Goal: Communication & Community: Answer question/provide support

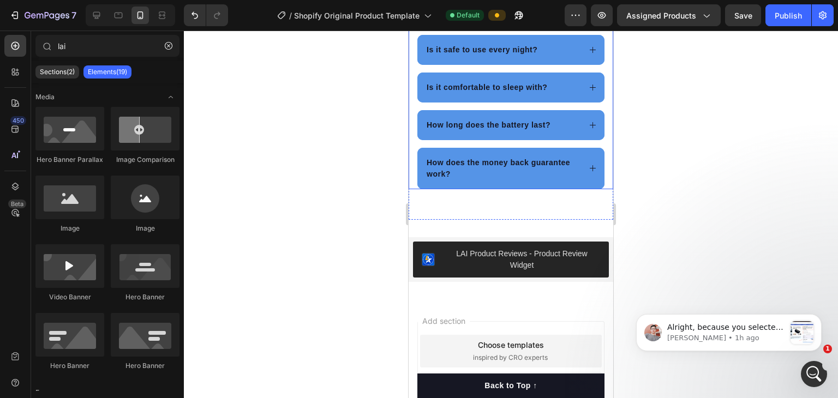
scroll to position [1, 0]
click at [693, 335] on p "[PERSON_NAME] • 1h ago" at bounding box center [726, 338] width 118 height 10
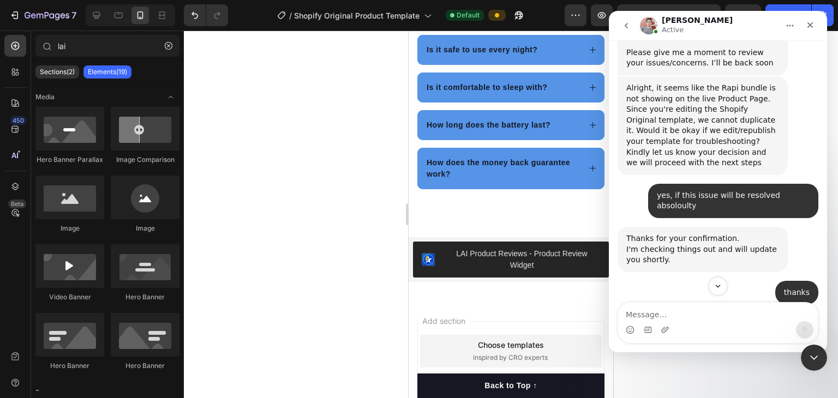
scroll to position [8336, 0]
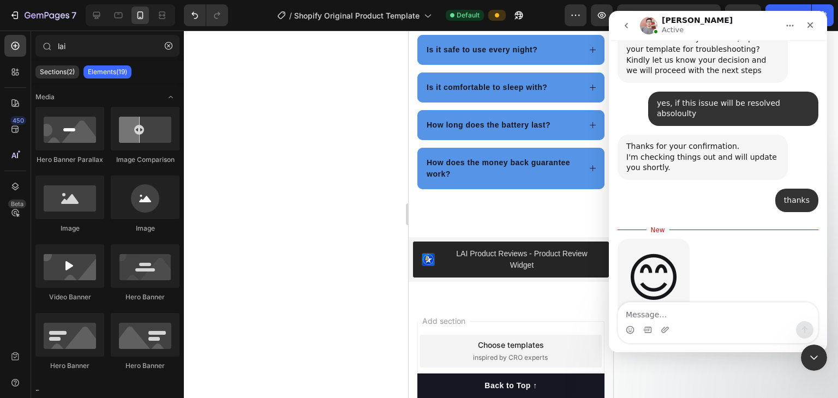
click at [701, 352] on div "Intercom messenger" at bounding box center [718, 327] width 218 height 50
click at [637, 368] on div at bounding box center [511, 215] width 654 height 368
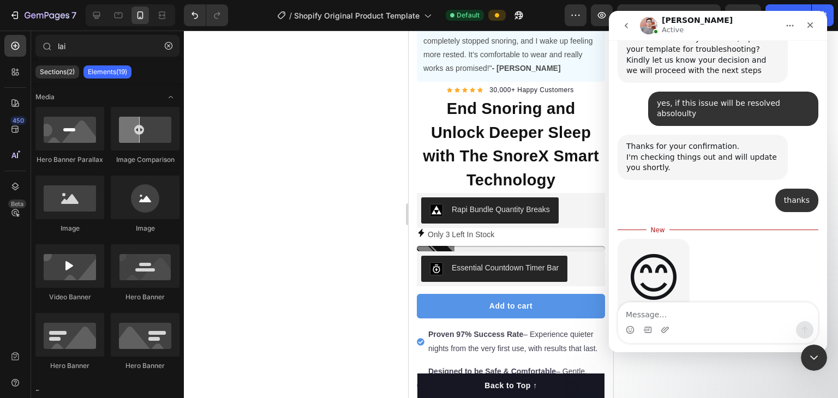
scroll to position [314, 0]
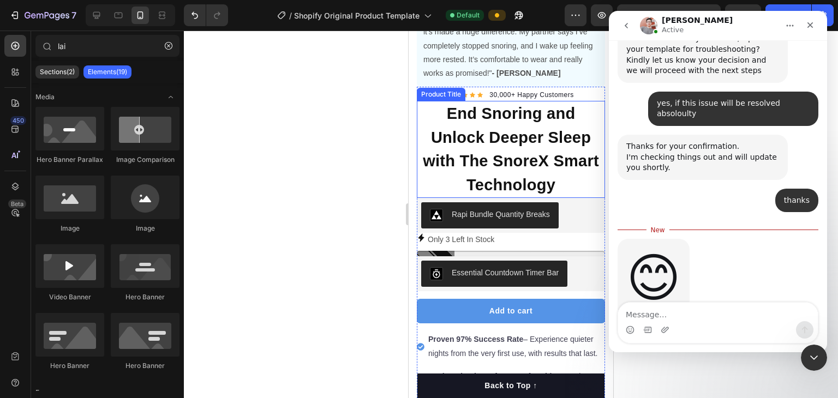
click at [551, 140] on h1 "End Snoring and Unlock Deeper Sleep with The SnoreX Smart Technology" at bounding box center [511, 149] width 188 height 97
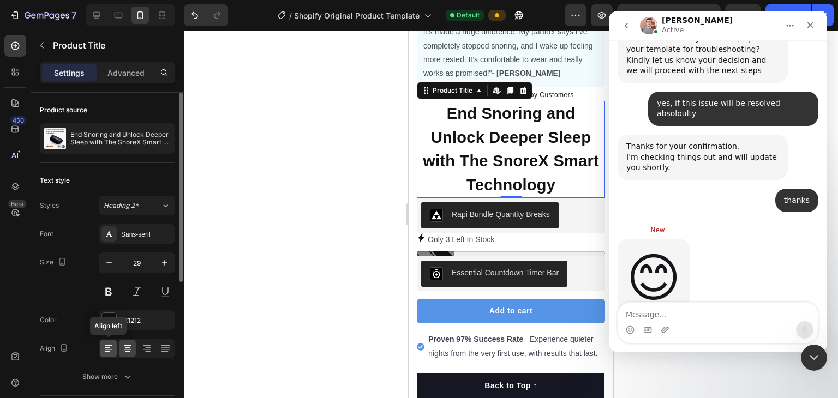
click at [111, 345] on icon at bounding box center [109, 345] width 8 height 1
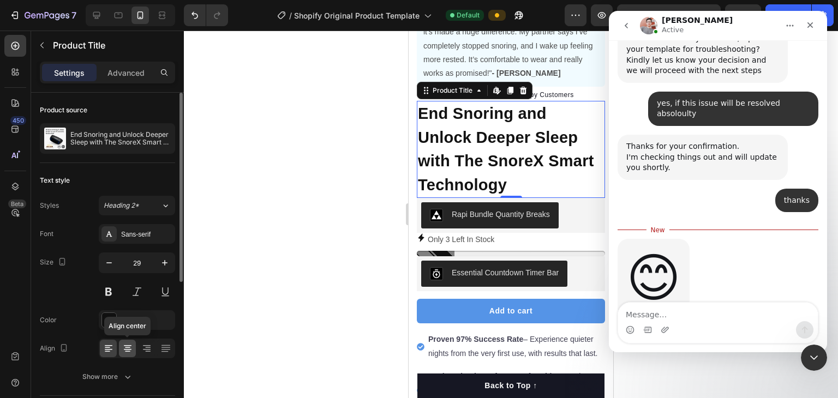
click at [125, 347] on icon at bounding box center [127, 348] width 11 height 11
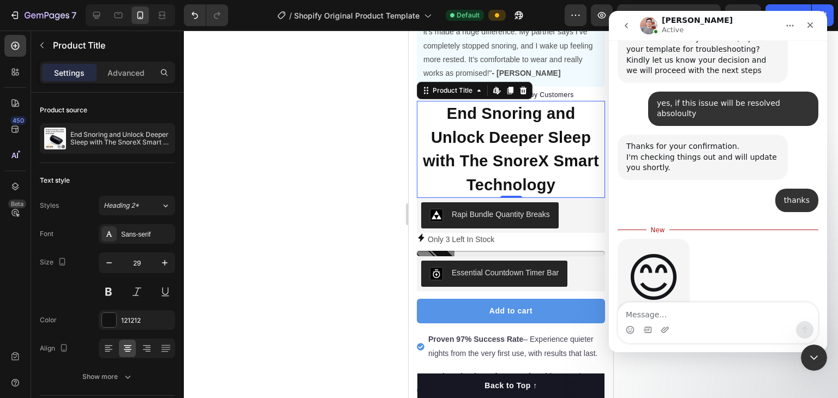
click at [288, 201] on div at bounding box center [511, 215] width 654 height 368
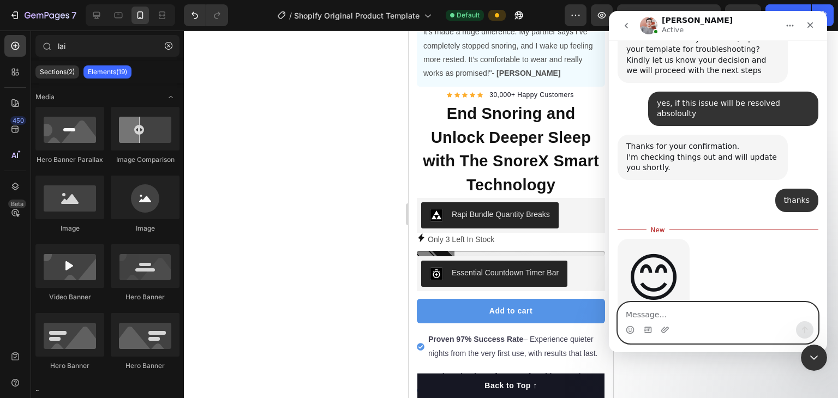
click at [658, 316] on textarea "Message…" at bounding box center [718, 312] width 200 height 19
type textarea "yes its working fine now thanks"
click at [804, 330] on icon "Send a message…" at bounding box center [805, 330] width 6 height 7
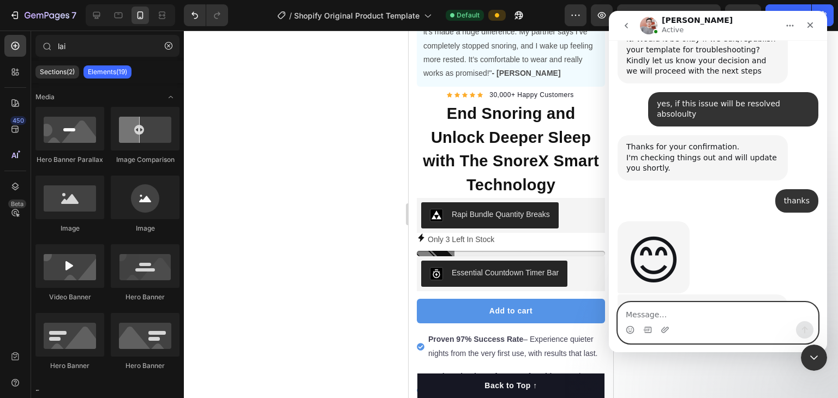
scroll to position [8350, 0]
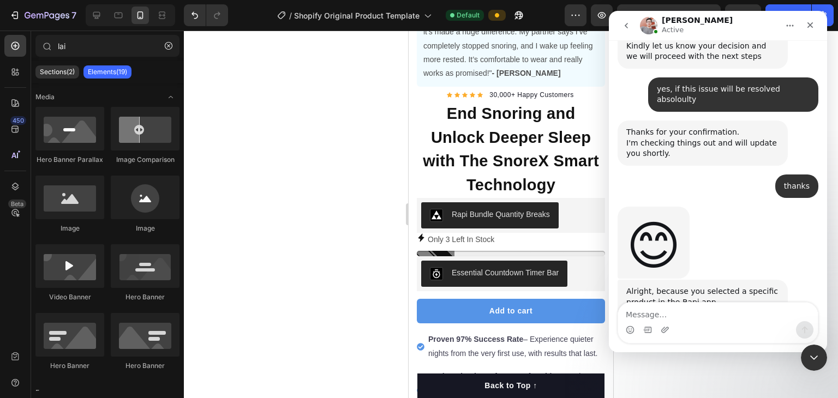
click at [731, 361] on div at bounding box center [511, 215] width 654 height 368
click at [811, 25] on icon "Close" at bounding box center [811, 25] width 6 height 6
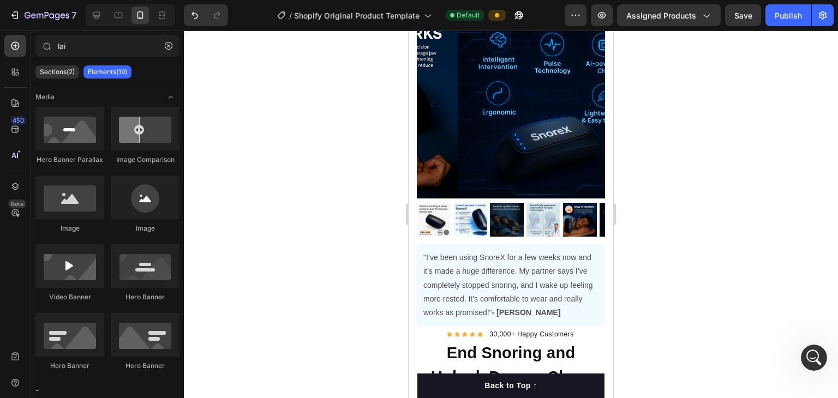
scroll to position [0, 0]
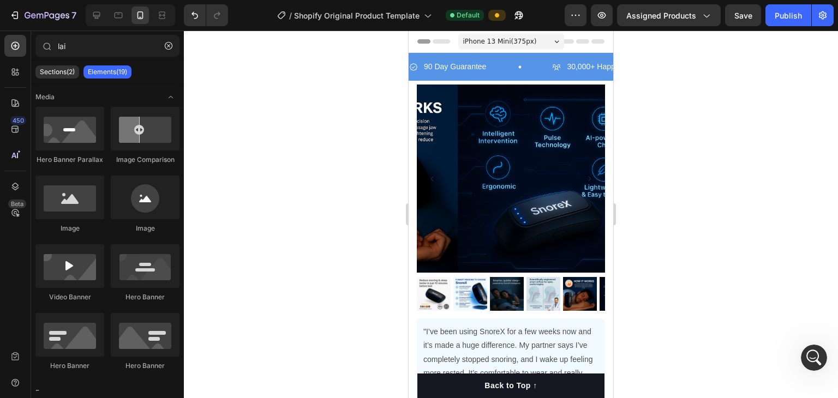
click at [680, 134] on div at bounding box center [511, 215] width 654 height 368
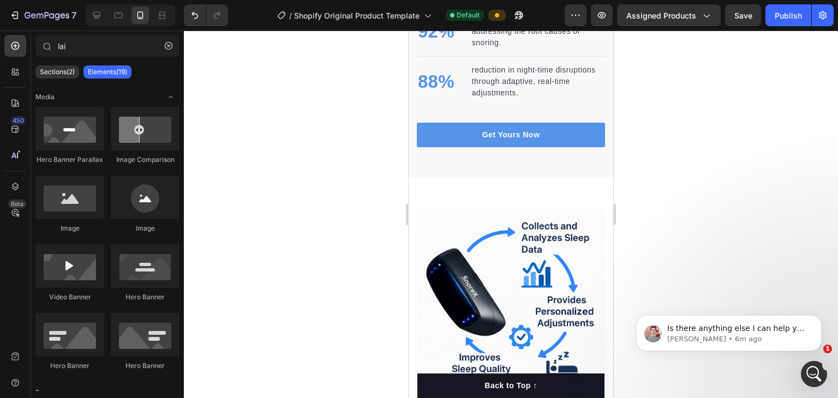
scroll to position [1882, 0]
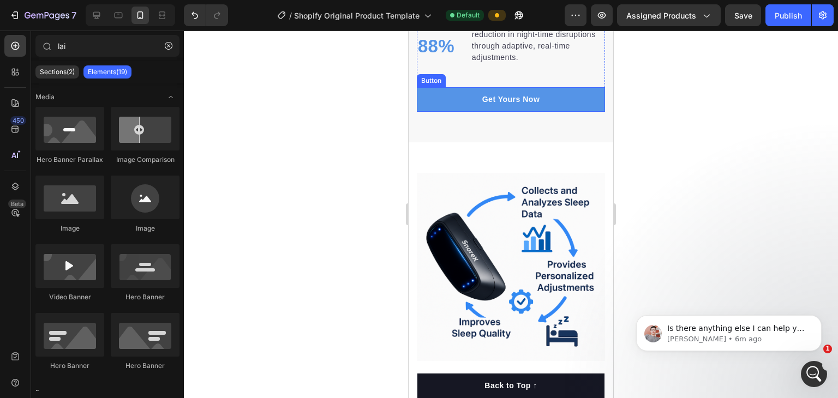
click at [586, 112] on link "Get Yours Now" at bounding box center [511, 99] width 188 height 25
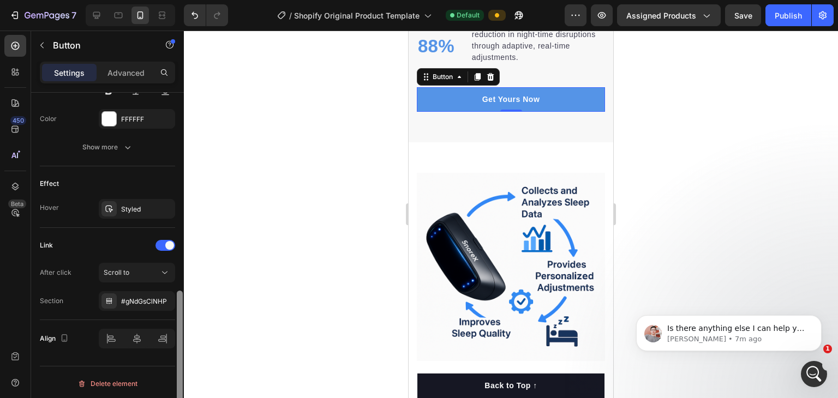
scroll to position [501, 0]
drag, startPoint x: 179, startPoint y: 127, endPoint x: 175, endPoint y: 321, distance: 194.3
click at [176, 321] on div at bounding box center [180, 261] width 8 height 337
click at [161, 273] on icon at bounding box center [164, 271] width 11 height 11
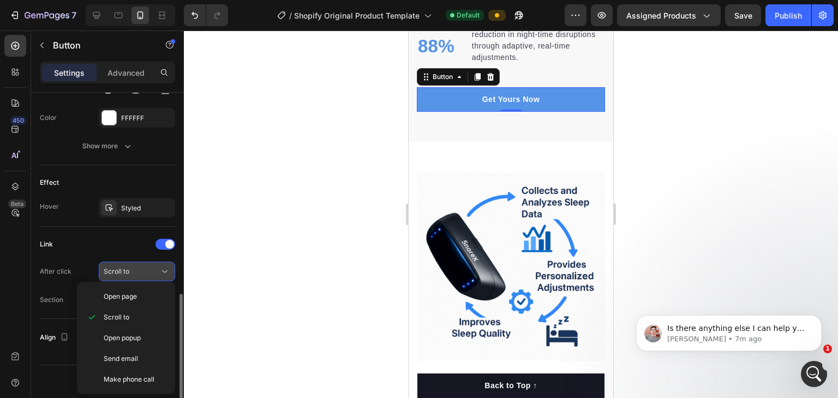
click at [145, 267] on div "Scroll to" at bounding box center [132, 272] width 56 height 10
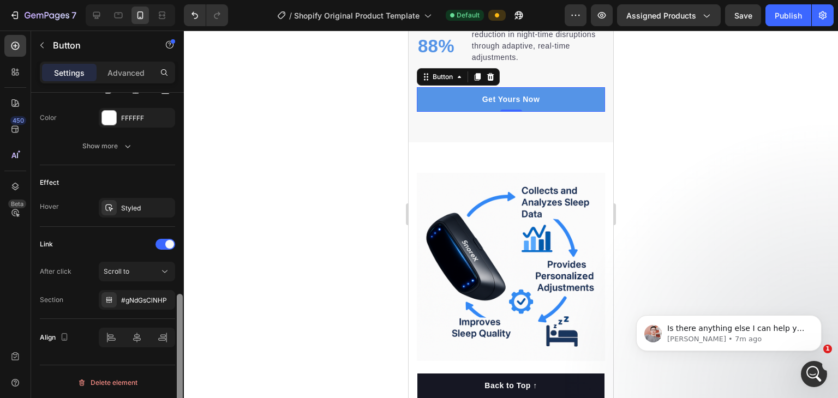
drag, startPoint x: 177, startPoint y: 311, endPoint x: 157, endPoint y: 313, distance: 19.8
click at [177, 322] on div at bounding box center [180, 361] width 6 height 135
click at [132, 268] on div "Scroll to" at bounding box center [132, 272] width 56 height 10
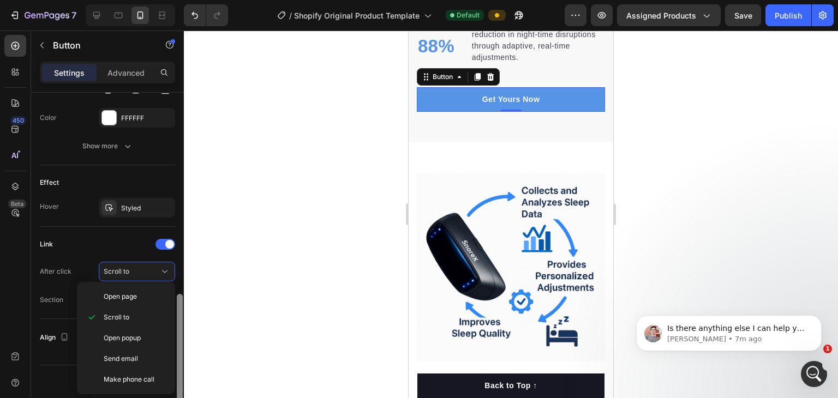
drag, startPoint x: 180, startPoint y: 332, endPoint x: 180, endPoint y: 342, distance: 9.8
click at [180, 342] on div at bounding box center [180, 361] width 6 height 135
click at [253, 289] on div at bounding box center [511, 215] width 654 height 368
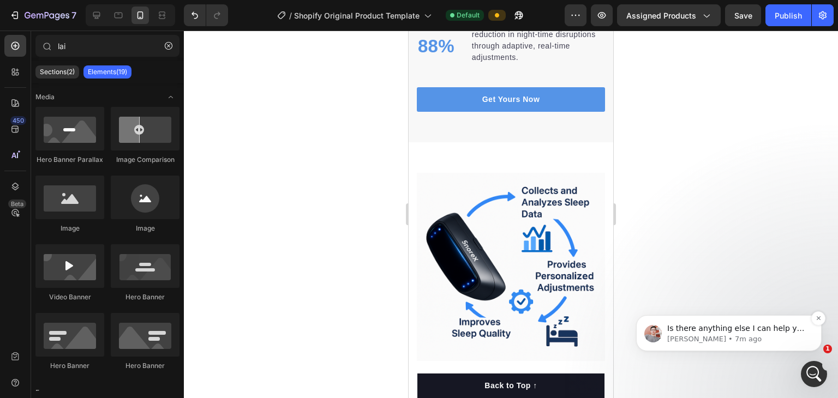
click at [721, 340] on p "[PERSON_NAME] • 7m ago" at bounding box center [737, 340] width 141 height 10
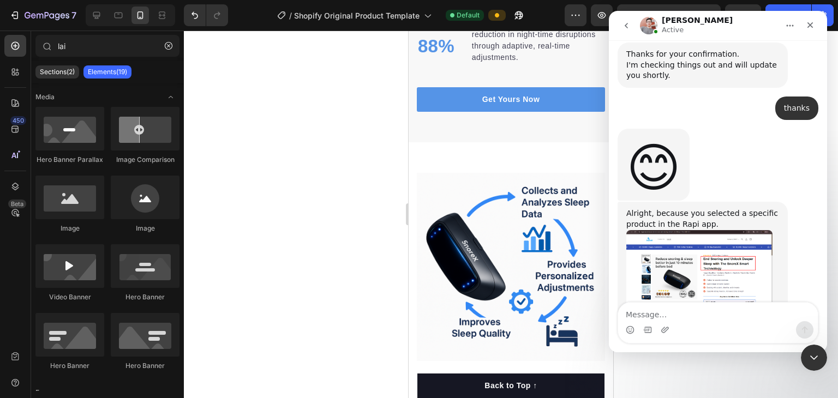
scroll to position [8437, 0]
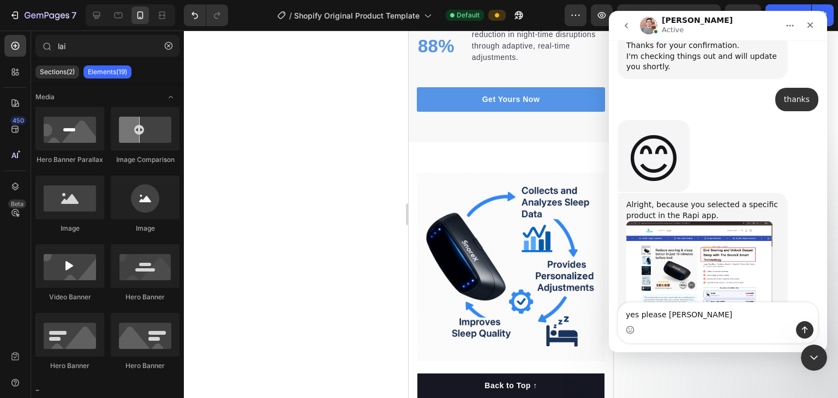
type textarea "yes please [PERSON_NAME]"
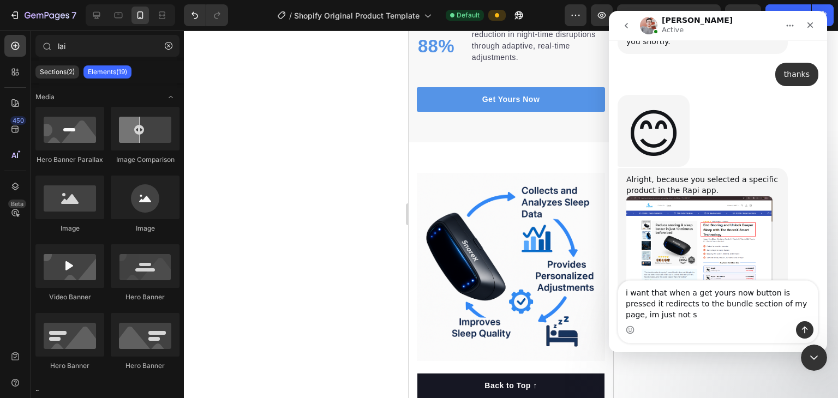
scroll to position [8473, 0]
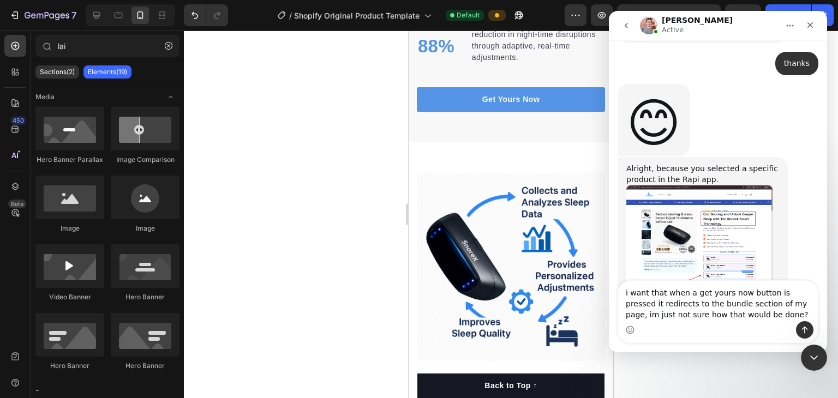
type textarea "i want that when a get yours now button is pressed it redirects to the bundle s…"
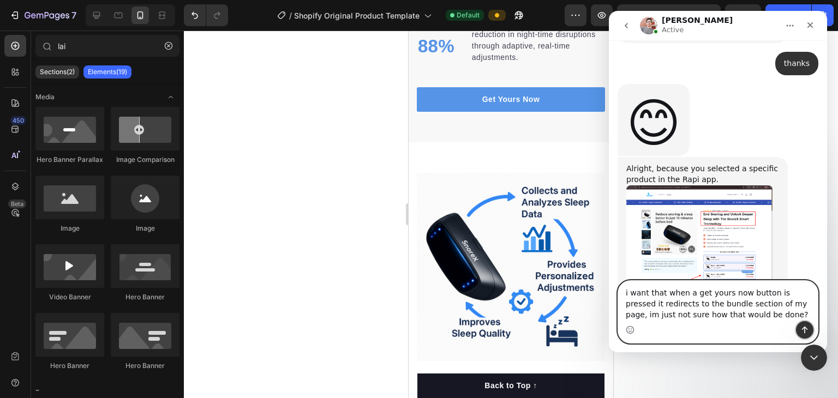
click at [807, 330] on icon "Send a message…" at bounding box center [805, 330] width 6 height 7
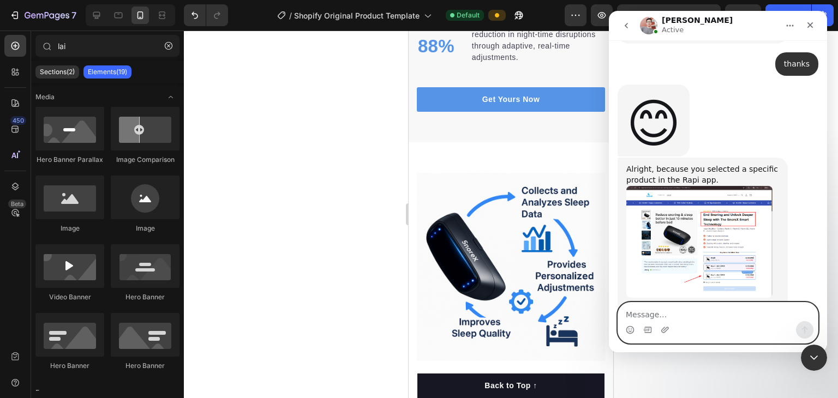
scroll to position [8508, 0]
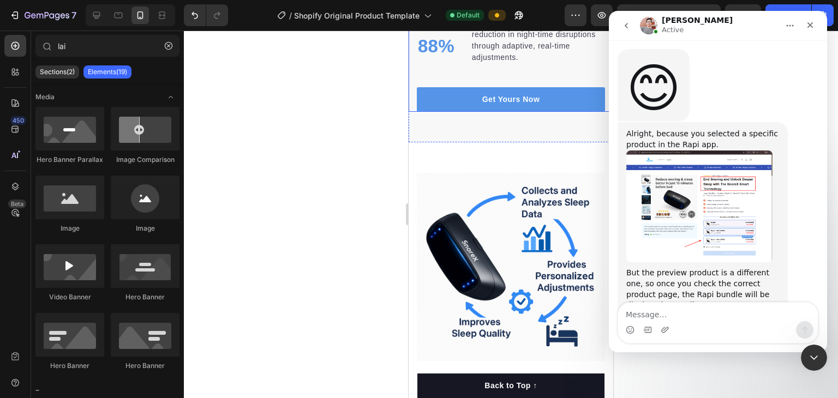
click at [321, 238] on div at bounding box center [511, 215] width 654 height 368
click at [812, 29] on icon "Close" at bounding box center [810, 25] width 9 height 9
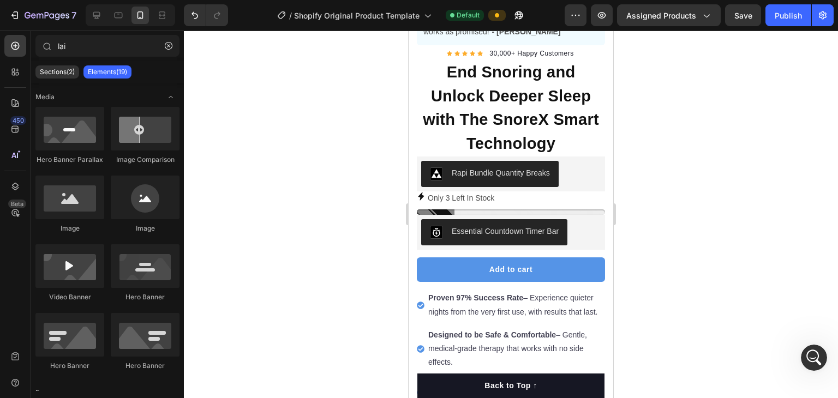
scroll to position [8550, 0]
click at [811, 349] on icon "Open Intercom Messenger" at bounding box center [813, 357] width 18 height 18
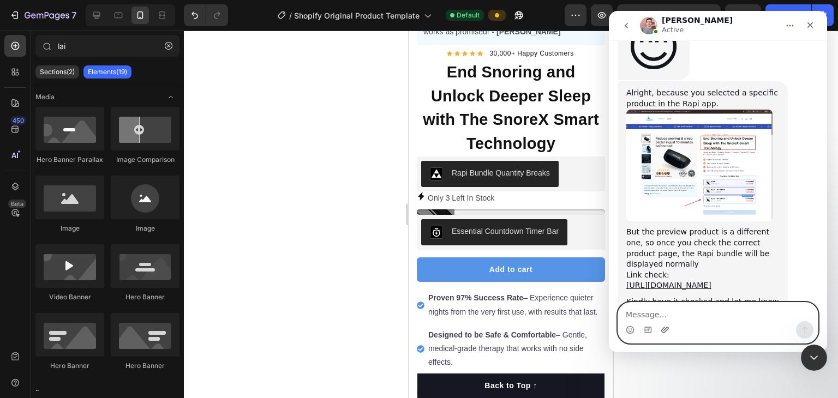
click at [664, 327] on icon "Upload attachment" at bounding box center [665, 330] width 8 height 6
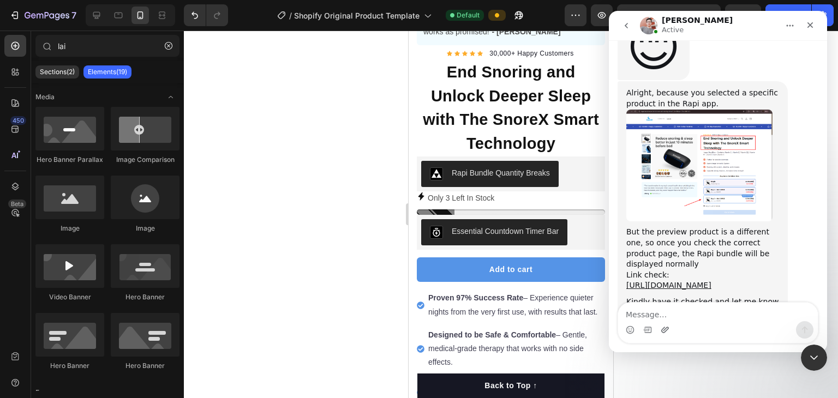
scroll to position [8551, 0]
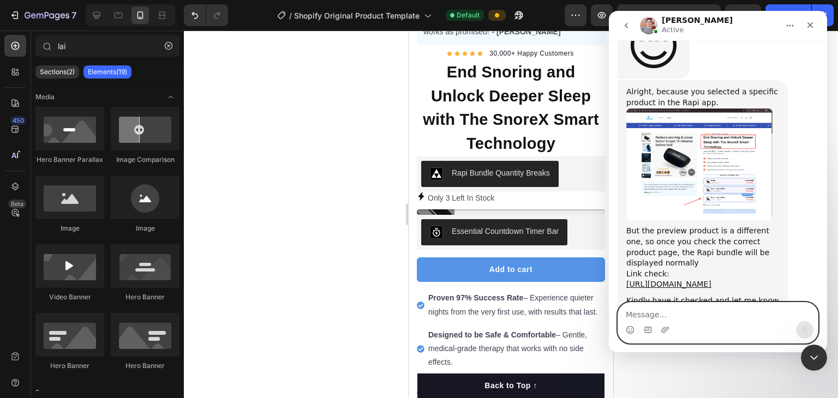
click at [670, 308] on textarea "Message…" at bounding box center [718, 312] width 200 height 19
type textarea "thank you so much"
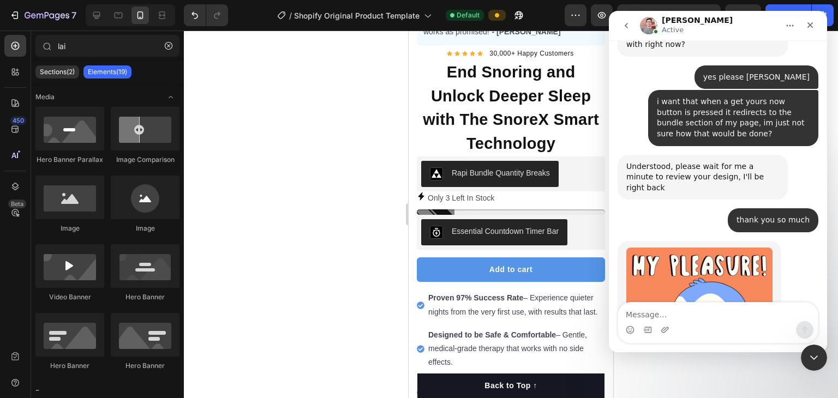
scroll to position [8932, 0]
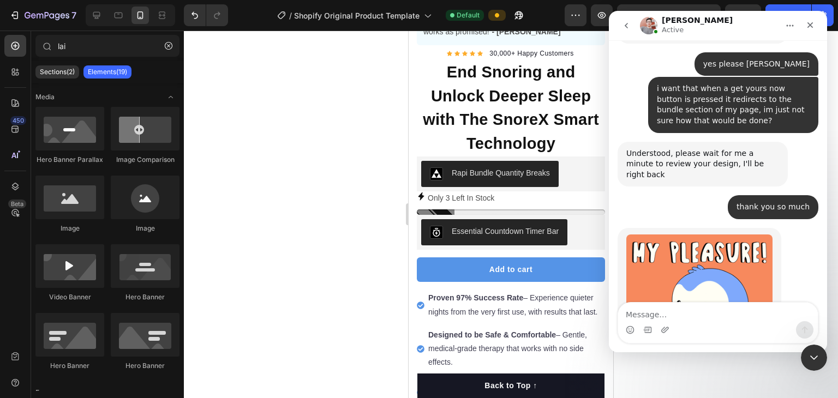
click at [810, 27] on icon "Close" at bounding box center [810, 25] width 9 height 9
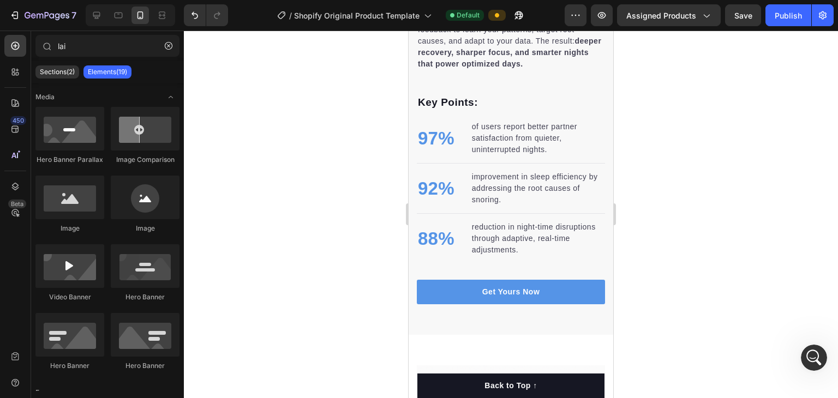
scroll to position [1862, 0]
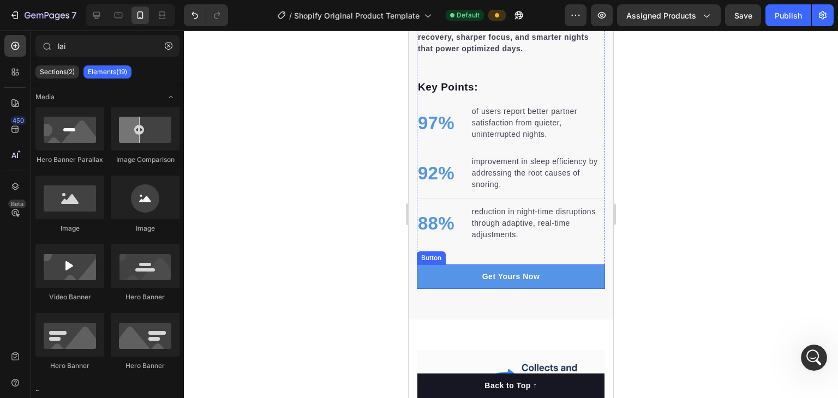
click at [537, 271] on link "Get Yours Now" at bounding box center [511, 277] width 188 height 25
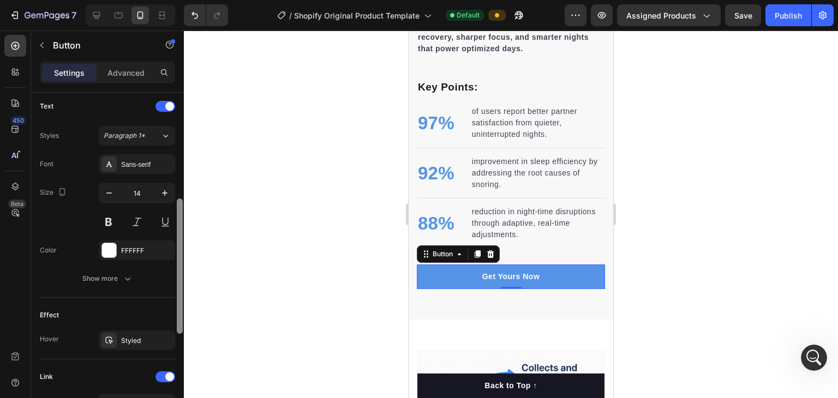
scroll to position [377, 0]
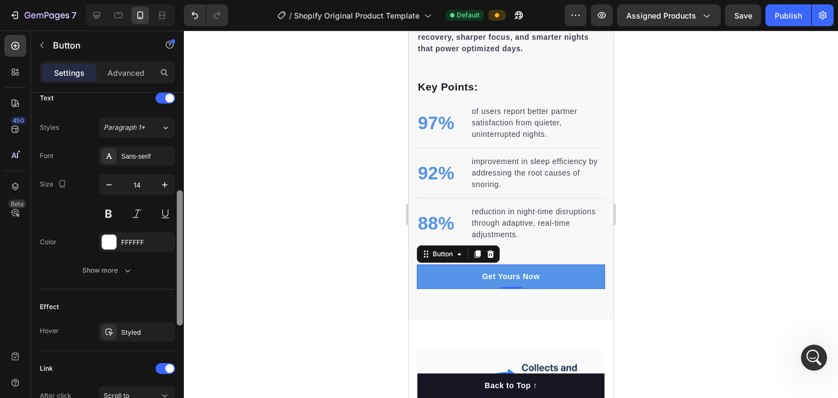
drag, startPoint x: 180, startPoint y: 212, endPoint x: 179, endPoint y: 359, distance: 146.8
click at [179, 326] on div at bounding box center [180, 257] width 6 height 135
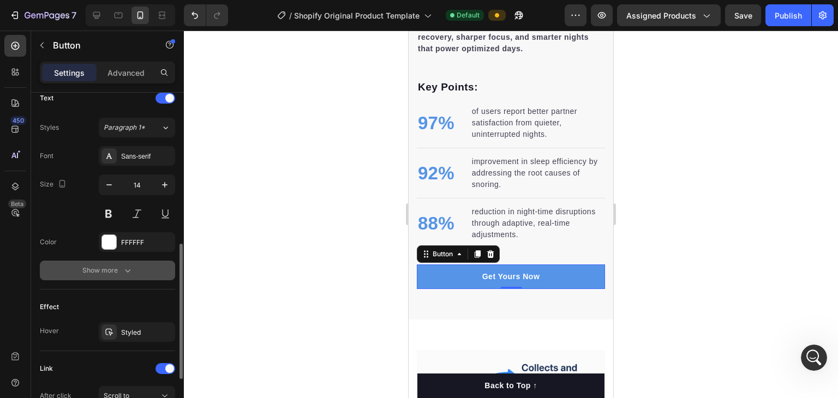
click at [122, 267] on icon "button" at bounding box center [127, 270] width 11 height 11
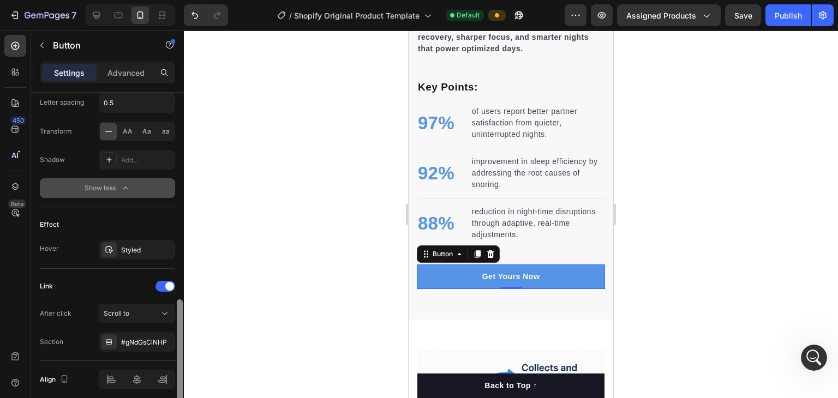
scroll to position [609, 0]
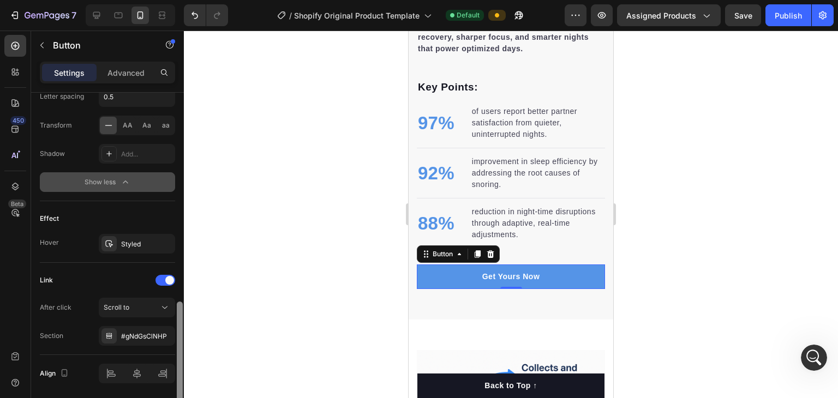
drag, startPoint x: 177, startPoint y: 283, endPoint x: 180, endPoint y: 376, distance: 93.4
click at [180, 376] on div at bounding box center [180, 359] width 6 height 115
click at [144, 339] on div "#gNdGsClNHP" at bounding box center [137, 336] width 76 height 20
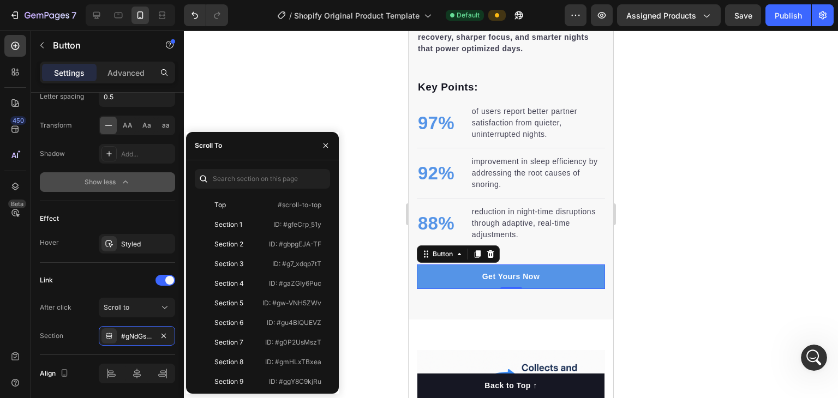
click at [343, 249] on div at bounding box center [511, 215] width 654 height 368
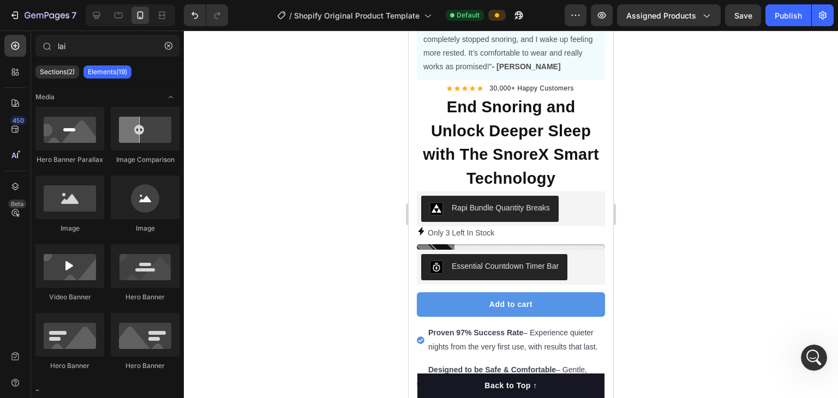
scroll to position [345, 0]
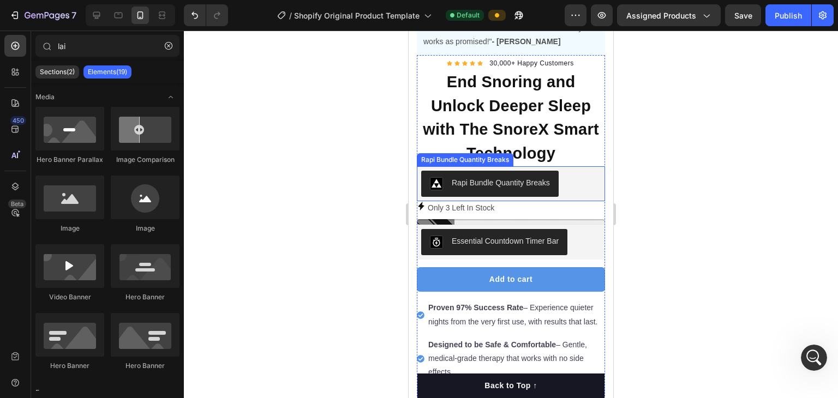
click at [499, 182] on button "Rapi Bundle Quantity Breaks" at bounding box center [490, 184] width 138 height 26
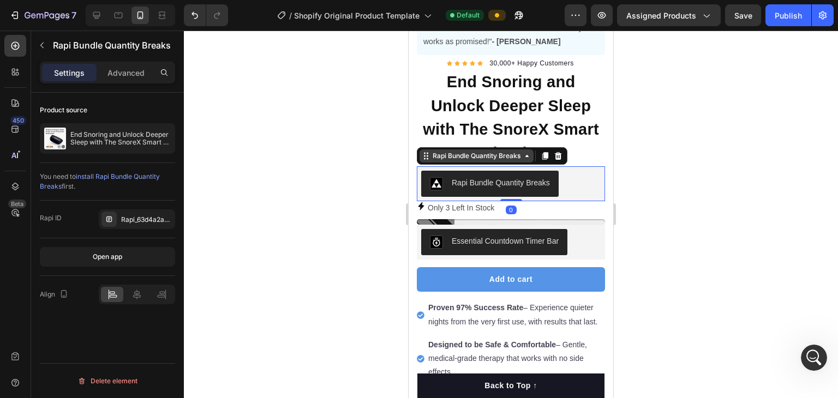
click at [470, 151] on div "Rapi Bundle Quantity Breaks" at bounding box center [477, 156] width 92 height 10
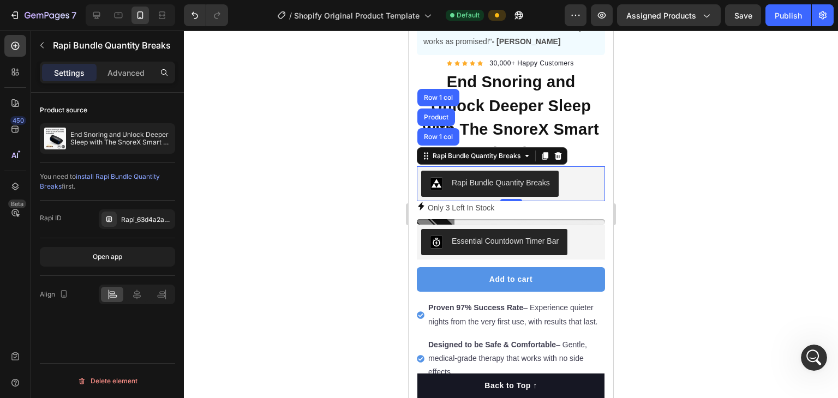
click at [361, 145] on div at bounding box center [511, 215] width 654 height 368
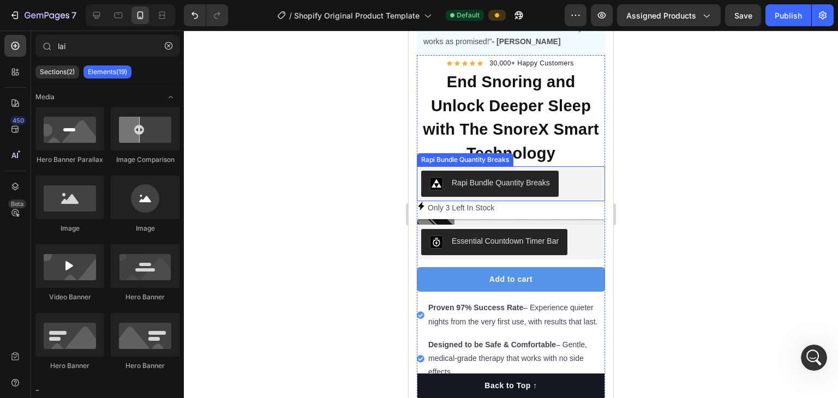
click at [431, 171] on button "Rapi Bundle Quantity Breaks" at bounding box center [490, 184] width 138 height 26
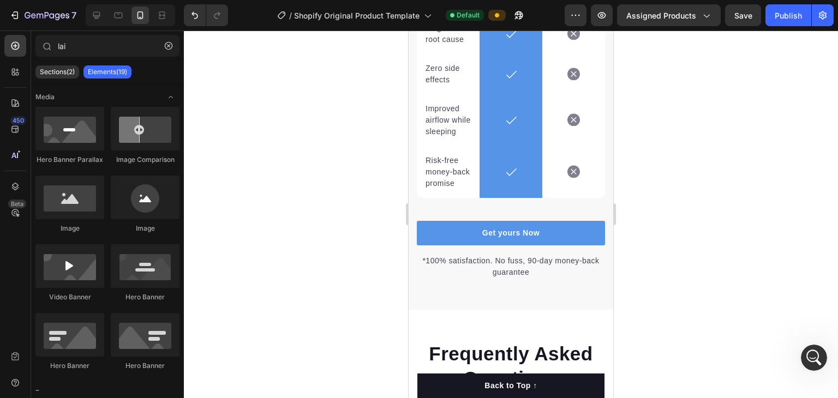
scroll to position [3210, 0]
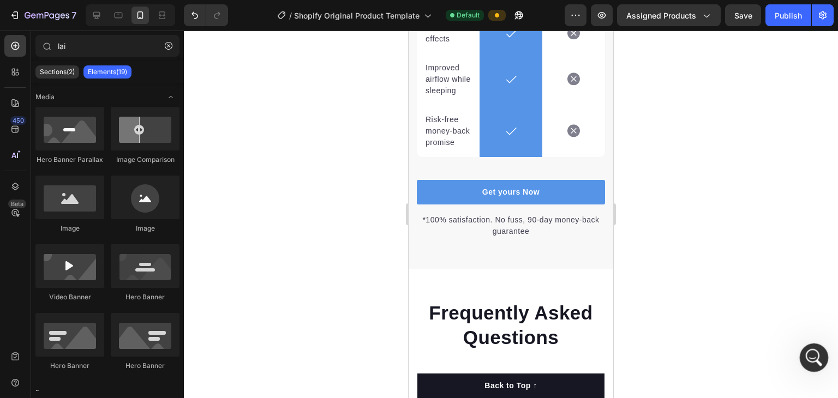
click at [811, 353] on icon "Open Intercom Messenger" at bounding box center [813, 357] width 18 height 18
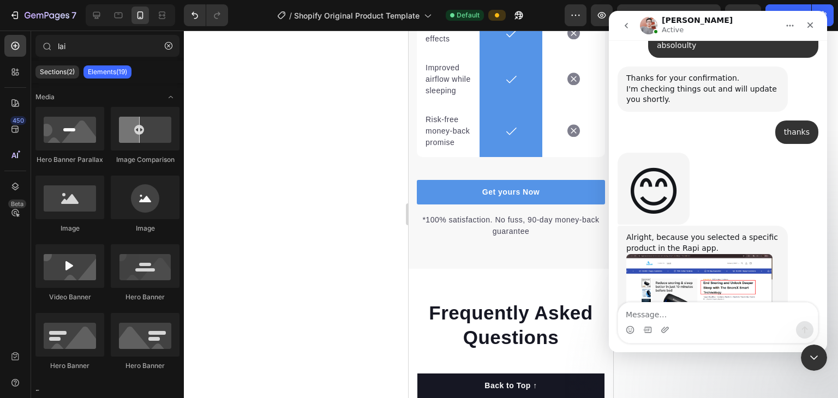
scroll to position [8932, 0]
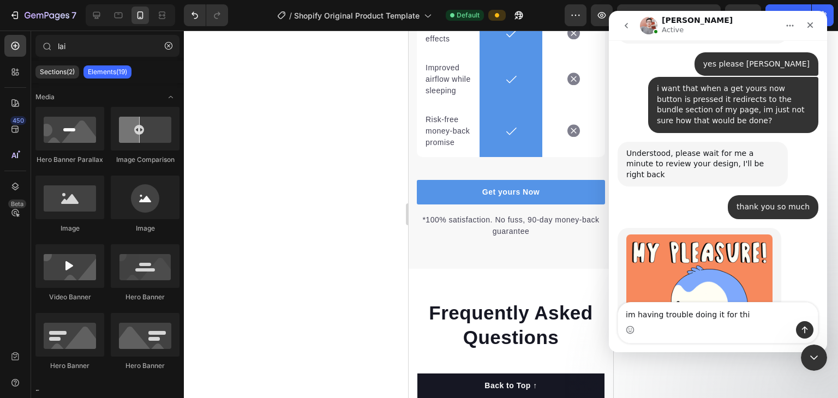
type textarea "im having trouble doing it for this"
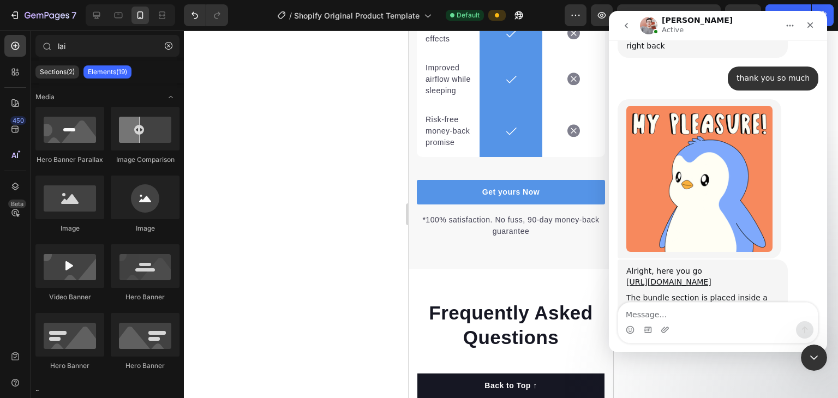
scroll to position [9061, 0]
click at [350, 262] on div at bounding box center [511, 215] width 654 height 368
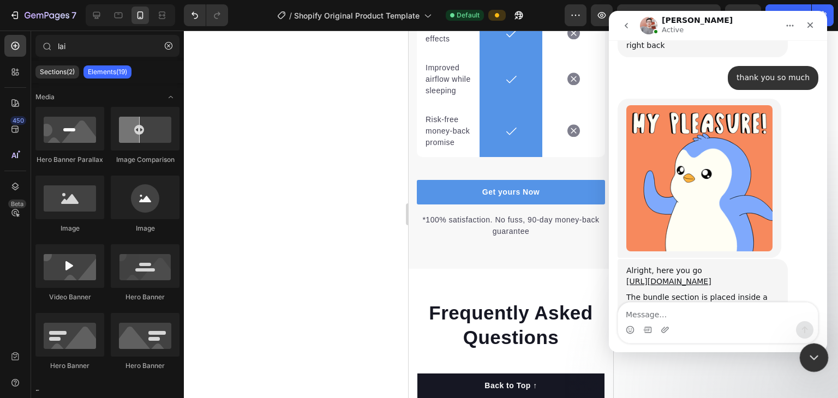
click at [808, 353] on icon "Close Intercom Messenger" at bounding box center [812, 356] width 13 height 13
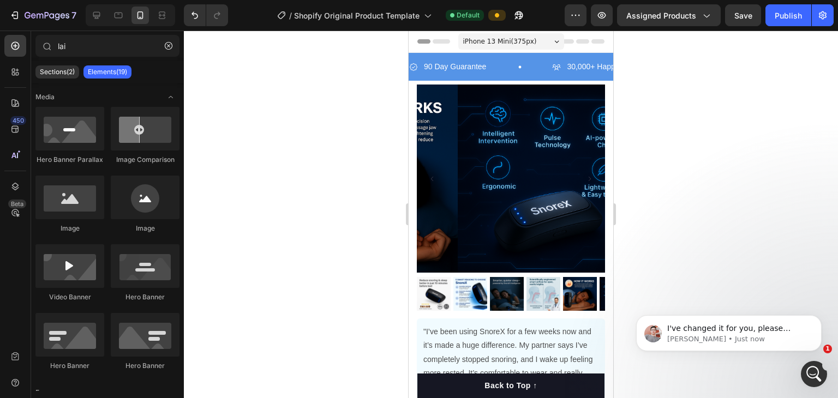
scroll to position [9130, 0]
click at [747, 325] on p "I've changed it for you, please refresh the page and double-check the result 😉" at bounding box center [737, 329] width 141 height 11
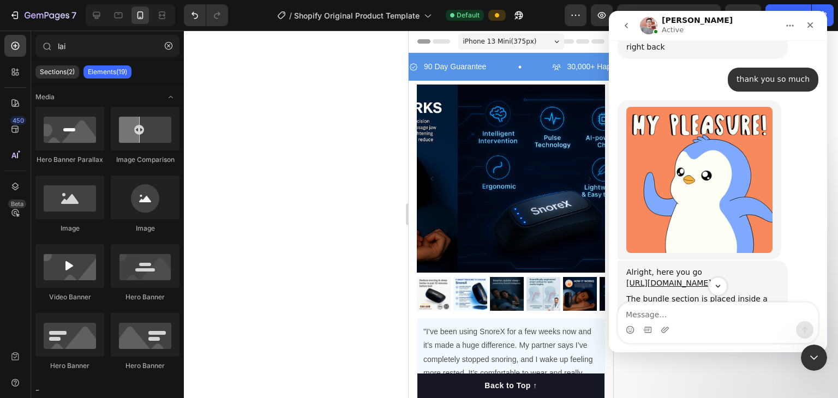
scroll to position [9148, 0]
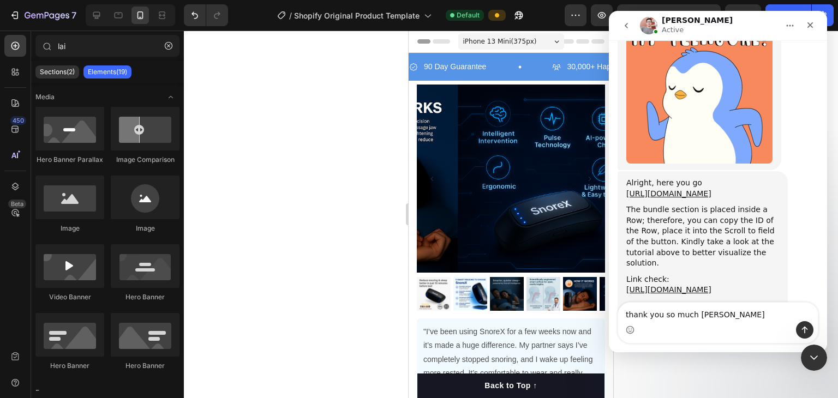
type textarea "thank you so much [PERSON_NAME]"
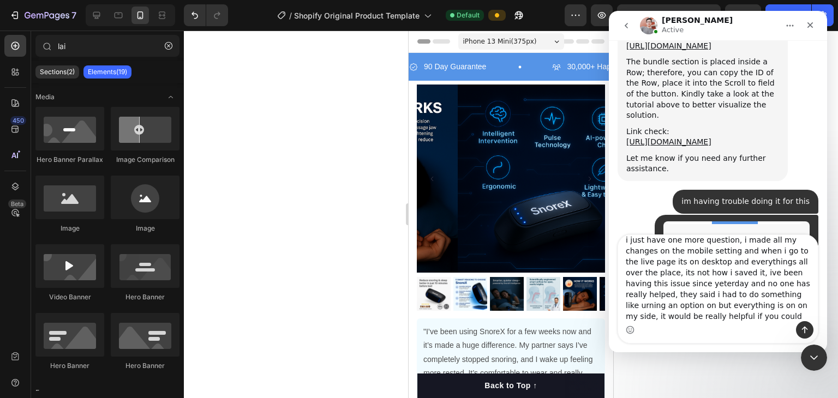
scroll to position [9298, 0]
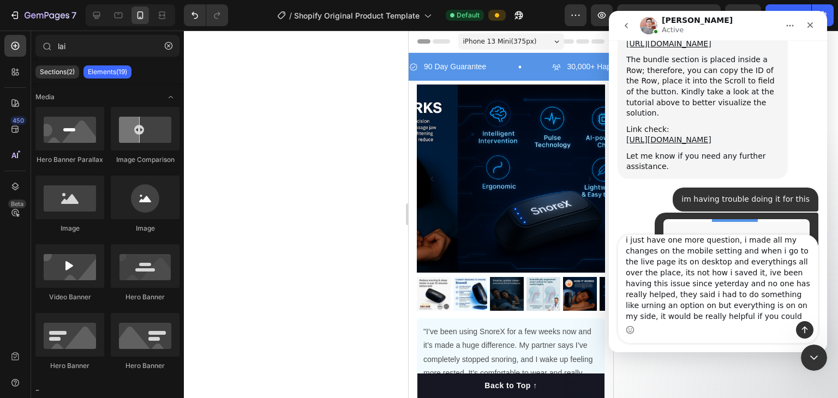
type textarea "i just have one more question, i made all my changes on the mobile setting and …"
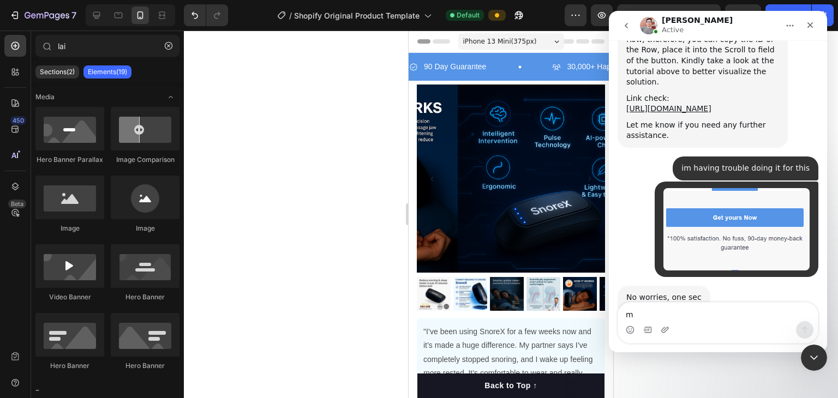
scroll to position [9359, 0]
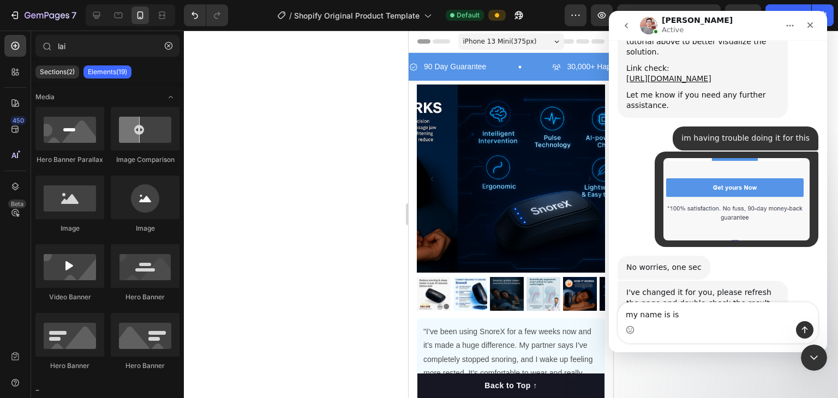
type textarea "my name is [PERSON_NAME]"
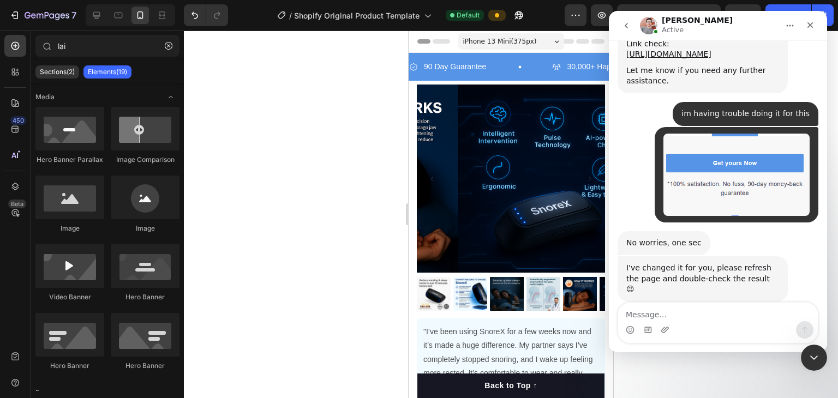
scroll to position [9426, 0]
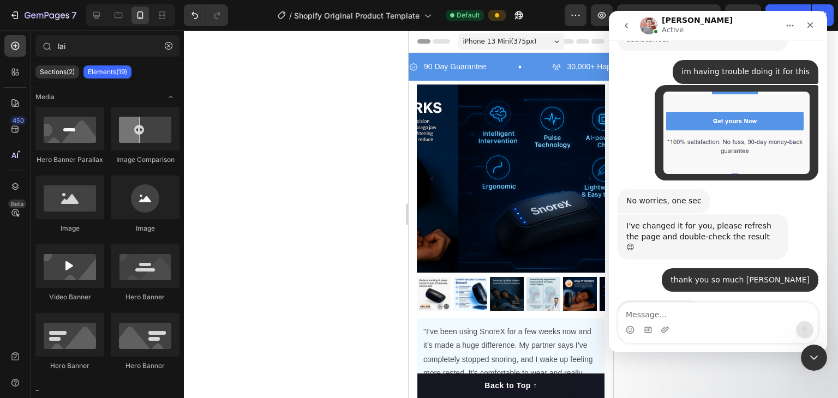
click at [647, 26] on img "Intercom messenger" at bounding box center [648, 25] width 17 height 17
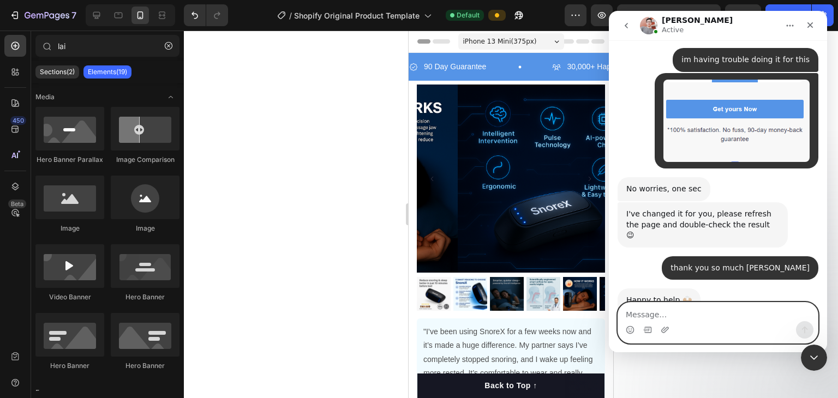
click at [667, 312] on textarea "Message…" at bounding box center [718, 312] width 200 height 19
type textarea "thank u"
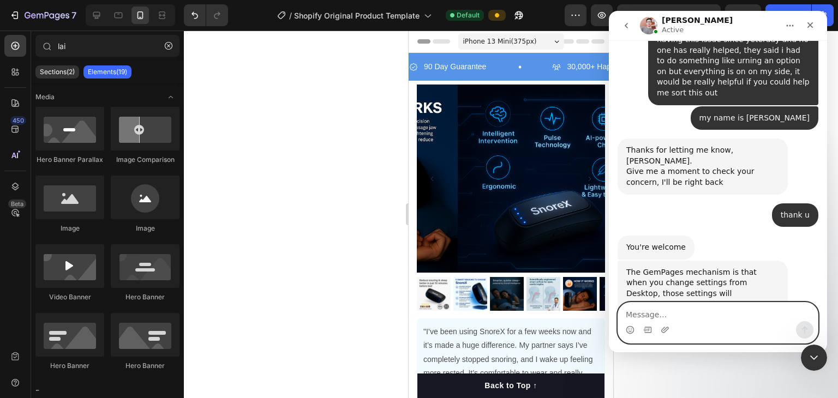
scroll to position [9833, 0]
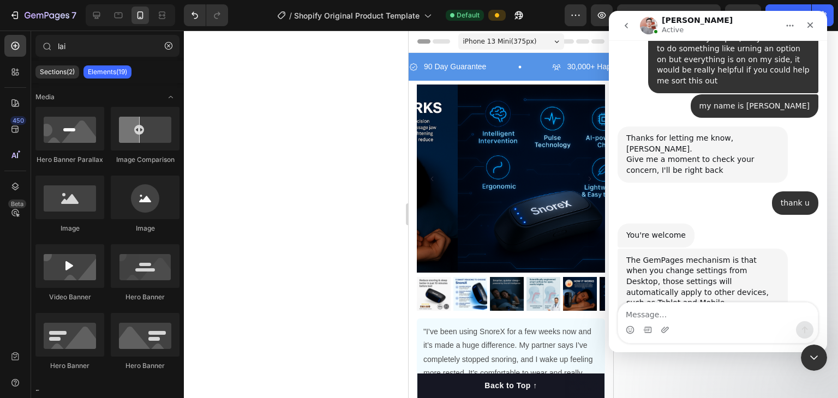
click at [825, 297] on div "We're on GMT + 7 timezone and may get back to you shortly! Normally we can reso…" at bounding box center [718, 196] width 218 height 312
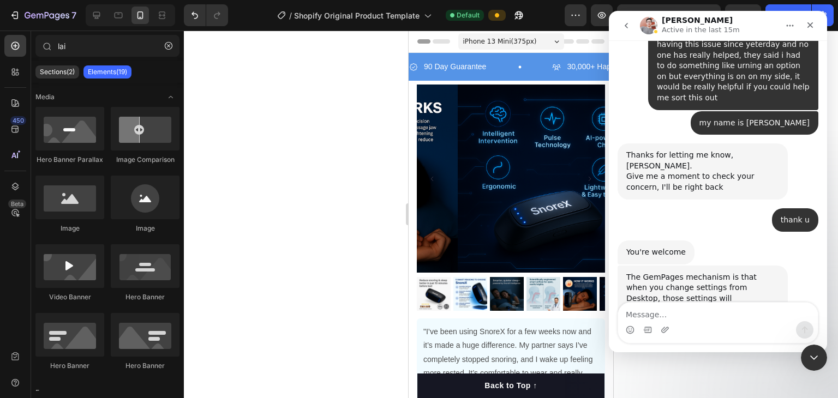
scroll to position [9832, 0]
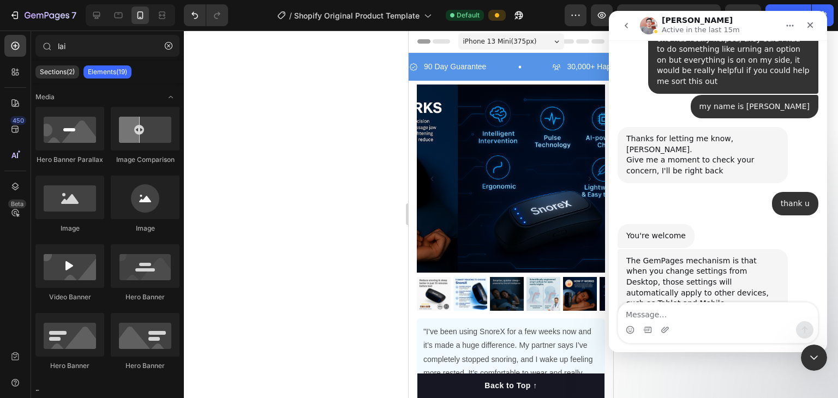
click at [825, 300] on div "We're on GMT + 7 timezone and may get back to you shortly! Normally we can reso…" at bounding box center [718, 196] width 218 height 312
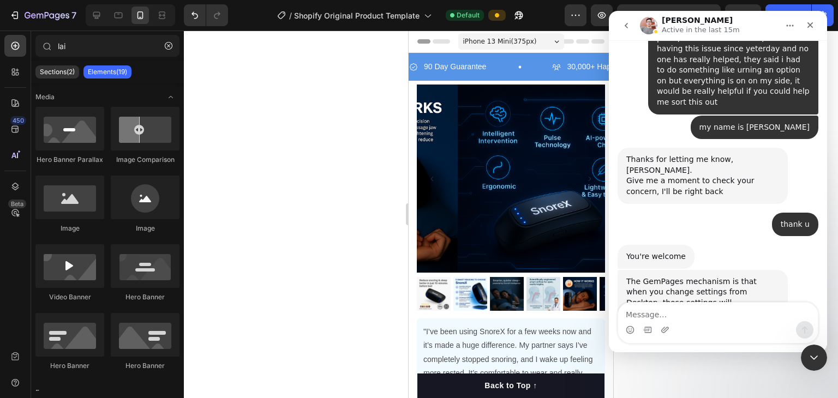
scroll to position [9794, 0]
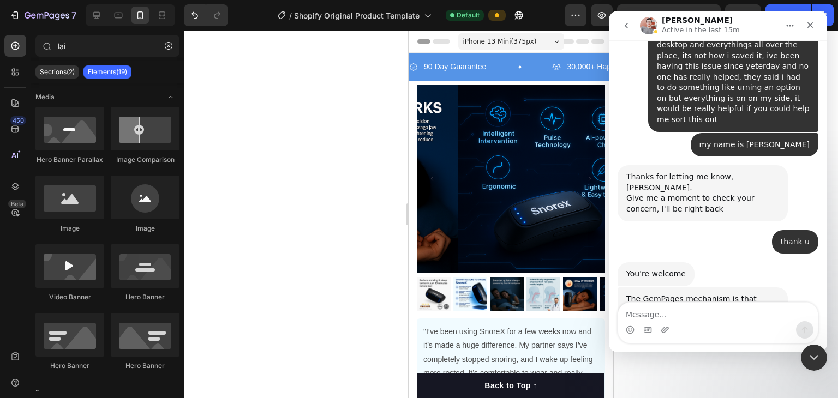
drag, startPoint x: 698, startPoint y: 45, endPoint x: 719, endPoint y: 45, distance: 21.3
drag, startPoint x: 707, startPoint y: 80, endPoint x: 706, endPoint y: 85, distance: 5.6
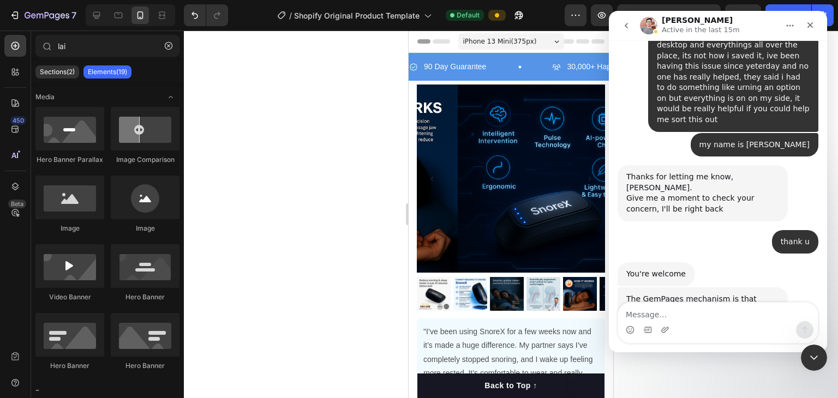
click at [823, 298] on div "We're on GMT + 7 timezone and may get back to you shortly! Normally we can reso…" at bounding box center [718, 196] width 218 height 312
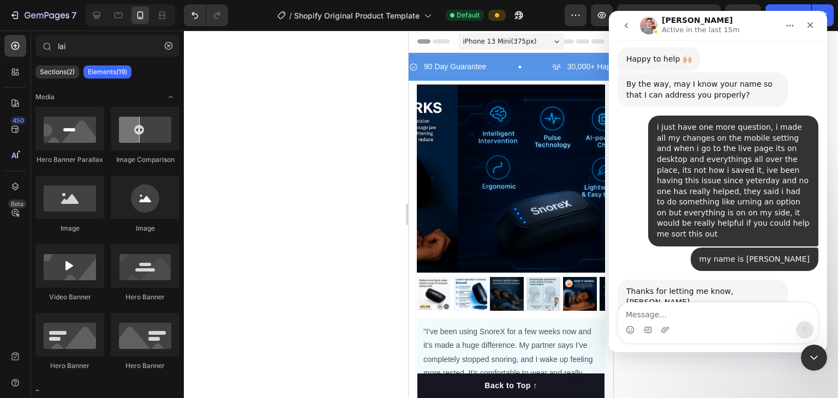
scroll to position [9832, 0]
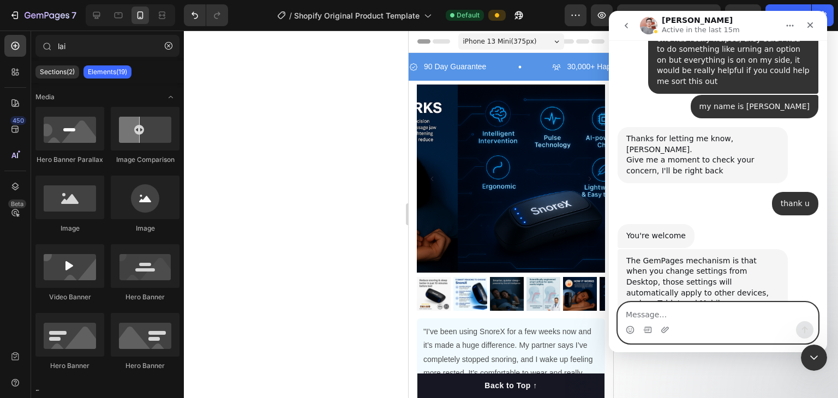
click at [714, 315] on textarea "Message…" at bounding box center [718, 312] width 200 height 19
type textarea "ah"
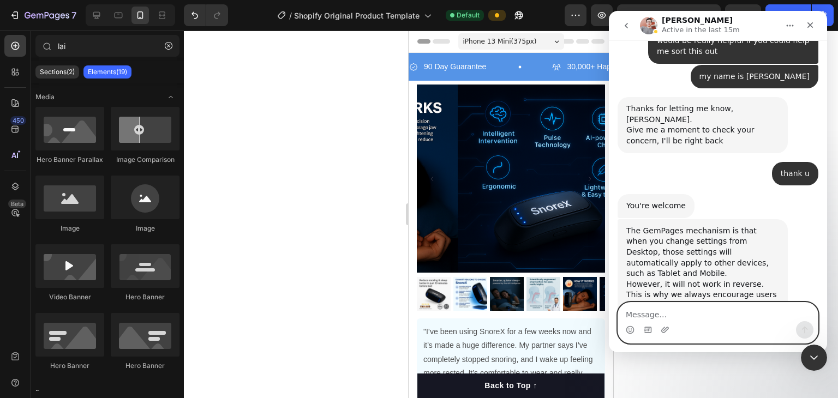
scroll to position [9865, 0]
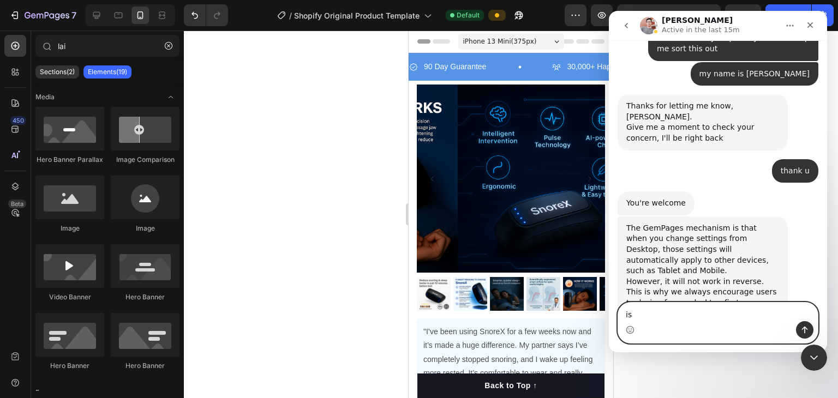
type textarea "i"
type textarea "i didnt know that before"
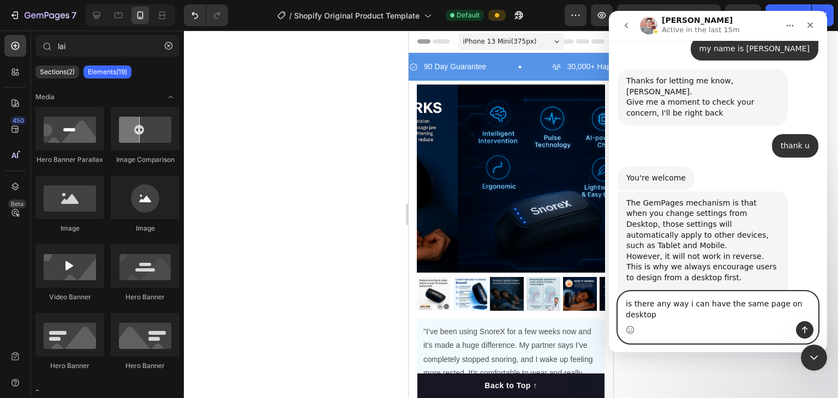
type textarea "is there any way i can have the same page on desktop?"
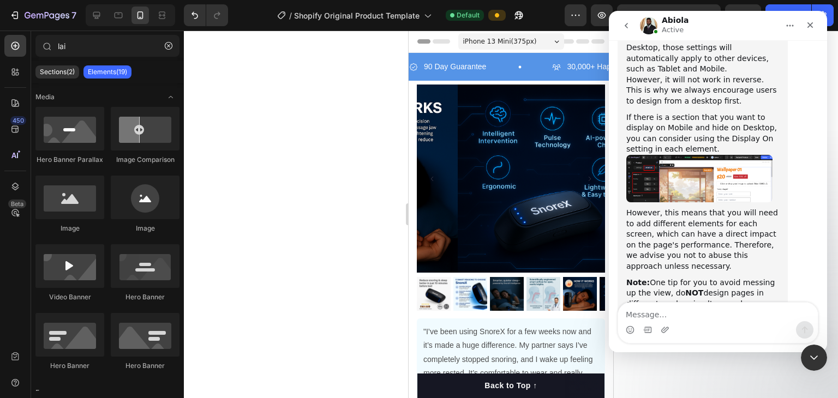
scroll to position [10074, 0]
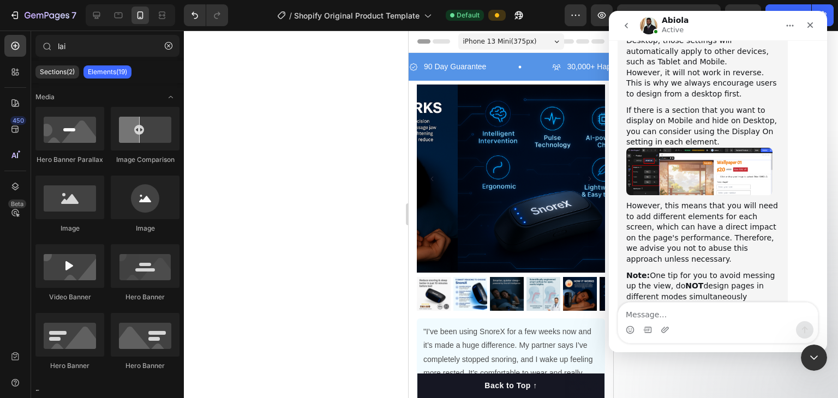
drag, startPoint x: 698, startPoint y: 201, endPoint x: 705, endPoint y: 203, distance: 7.3
drag, startPoint x: 714, startPoint y: 204, endPoint x: 721, endPoint y: 204, distance: 7.7
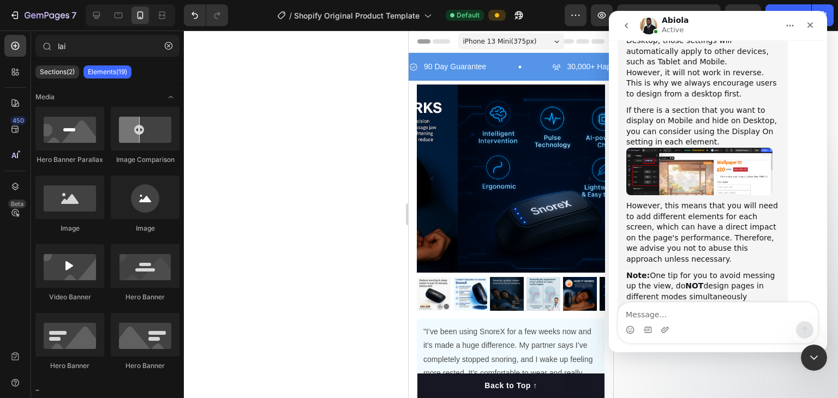
drag, startPoint x: 729, startPoint y: 205, endPoint x: 736, endPoint y: 205, distance: 7.6
drag, startPoint x: 743, startPoint y: 205, endPoint x: 757, endPoint y: 205, distance: 13.6
drag, startPoint x: 769, startPoint y: 205, endPoint x: 775, endPoint y: 205, distance: 6.0
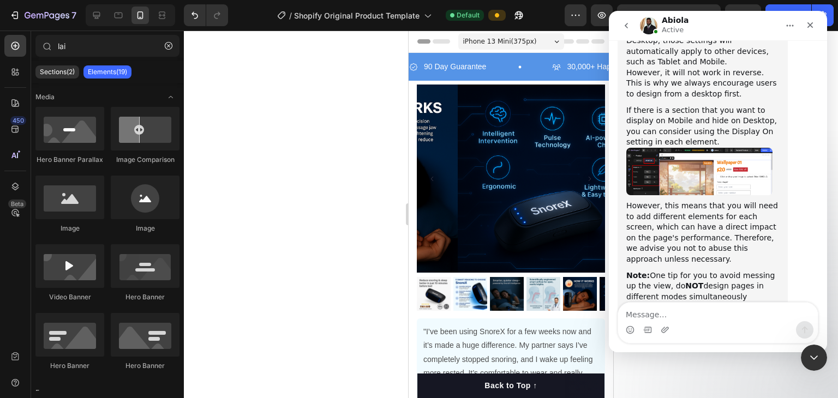
drag, startPoint x: 781, startPoint y: 206, endPoint x: 759, endPoint y: 210, distance: 22.8
drag, startPoint x: 712, startPoint y: 206, endPoint x: 696, endPoint y: 204, distance: 16.1
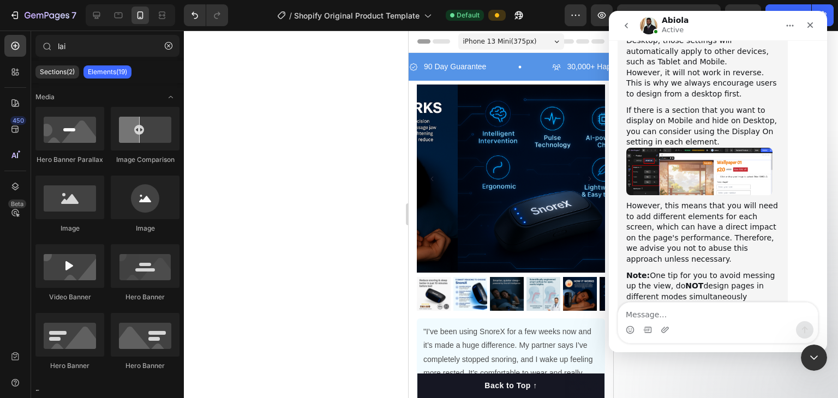
drag, startPoint x: 680, startPoint y: 204, endPoint x: 664, endPoint y: 203, distance: 16.4
drag, startPoint x: 650, startPoint y: 203, endPoint x: 640, endPoint y: 204, distance: 10.9
drag, startPoint x: 629, startPoint y: 204, endPoint x: 647, endPoint y: 204, distance: 18.0
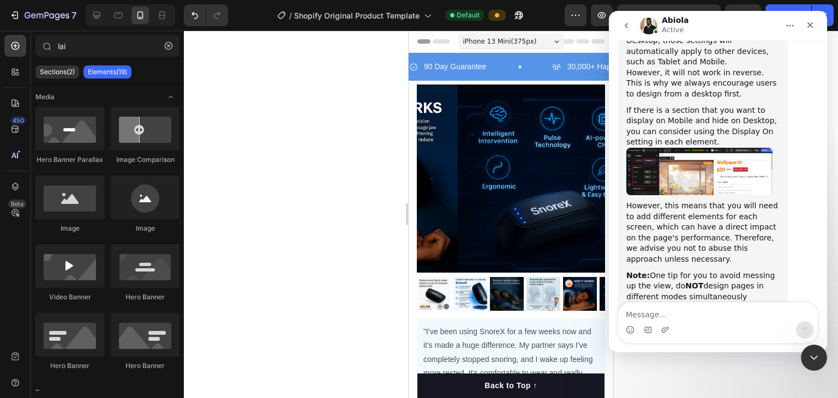
drag, startPoint x: 662, startPoint y: 205, endPoint x: 670, endPoint y: 205, distance: 7.6
drag, startPoint x: 688, startPoint y: 206, endPoint x: 700, endPoint y: 207, distance: 12.0
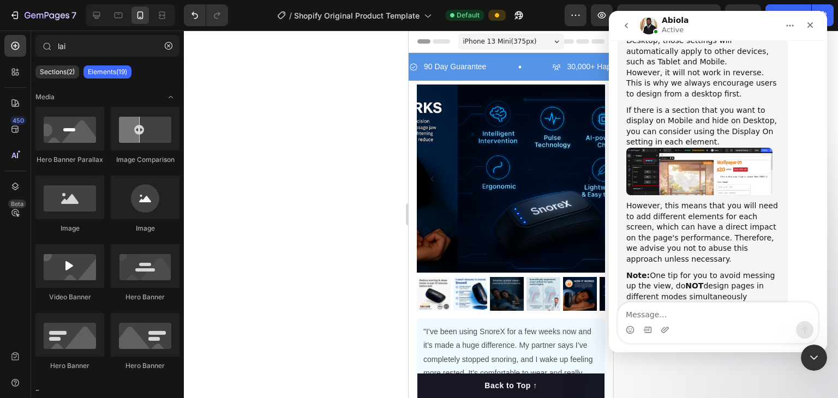
drag, startPoint x: 713, startPoint y: 207, endPoint x: 726, endPoint y: 207, distance: 12.6
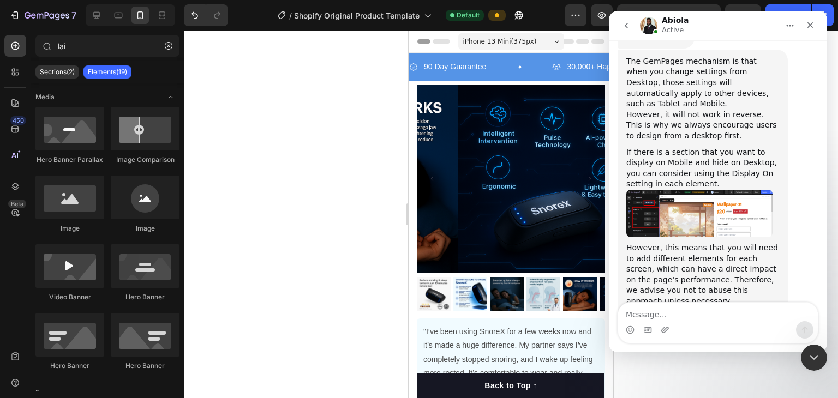
click at [347, 155] on div at bounding box center [511, 215] width 654 height 368
click at [807, 27] on icon "Close" at bounding box center [810, 25] width 9 height 9
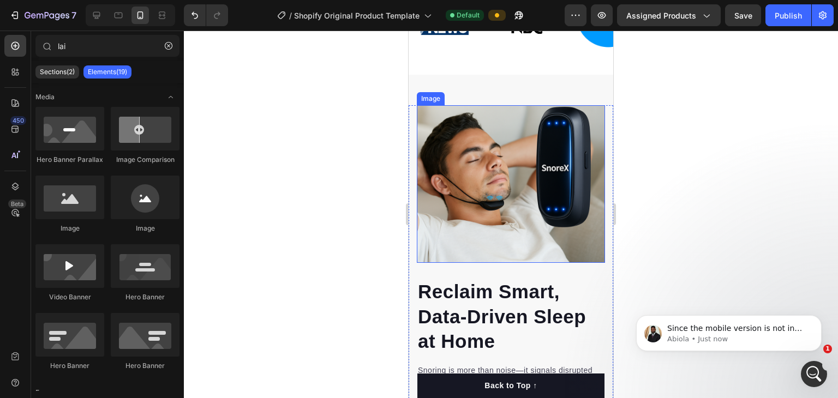
scroll to position [10152, 0]
click at [712, 347] on div "Since the mobile version is not in sync, I would recommend you create a separat…" at bounding box center [729, 333] width 186 height 36
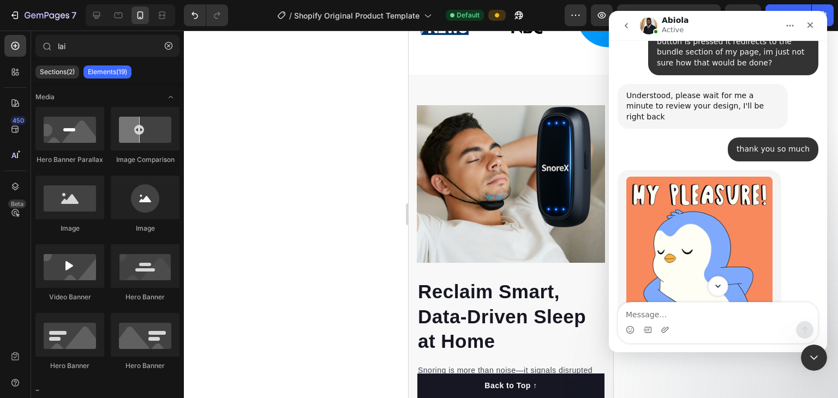
scroll to position [10160, 0]
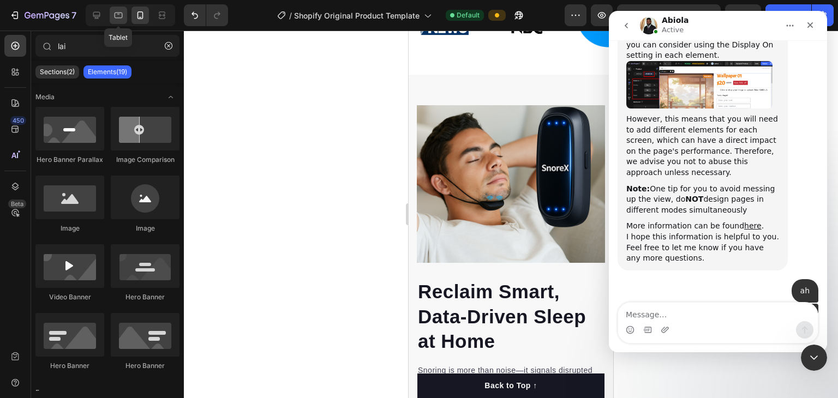
click at [118, 13] on icon at bounding box center [119, 16] width 8 height 6
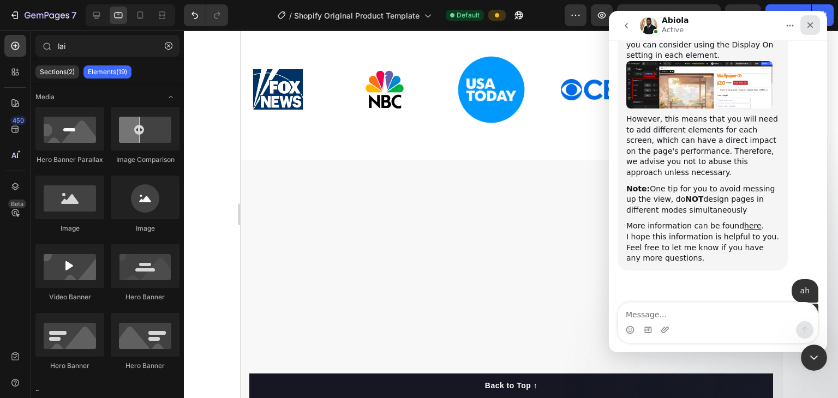
click at [808, 28] on icon "Close" at bounding box center [810, 25] width 9 height 9
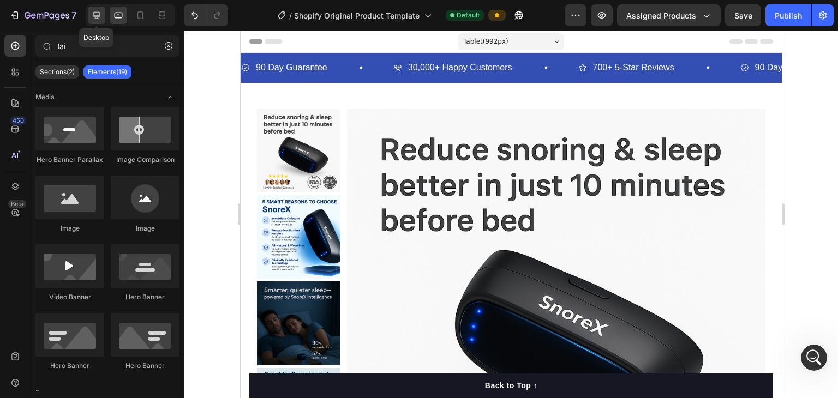
click at [92, 13] on icon at bounding box center [96, 15] width 11 height 11
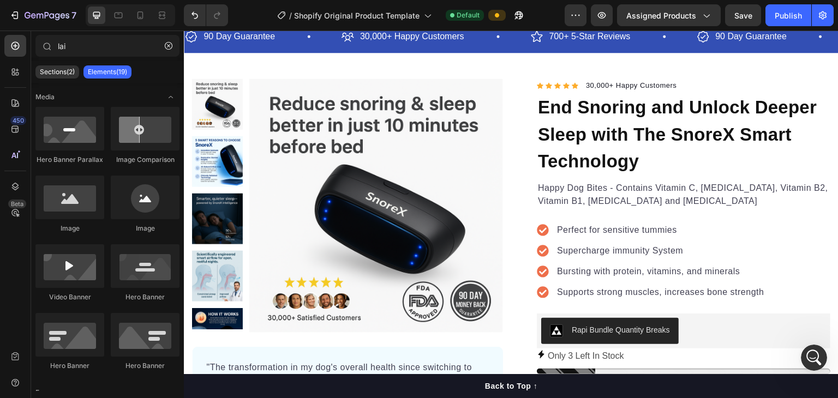
scroll to position [24, 0]
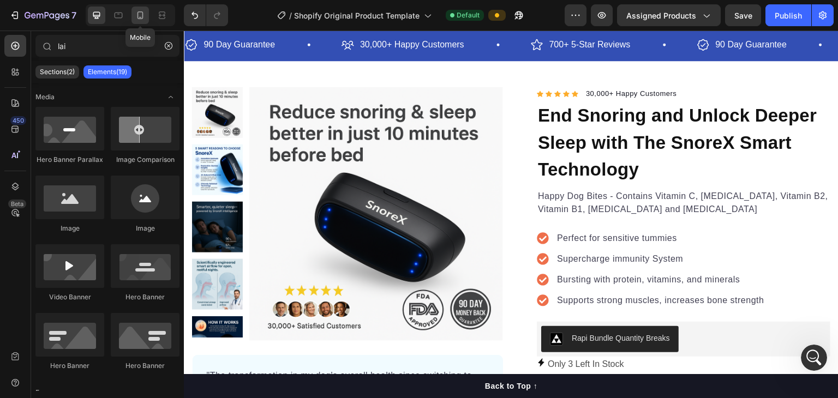
click at [144, 13] on icon at bounding box center [140, 15] width 11 height 11
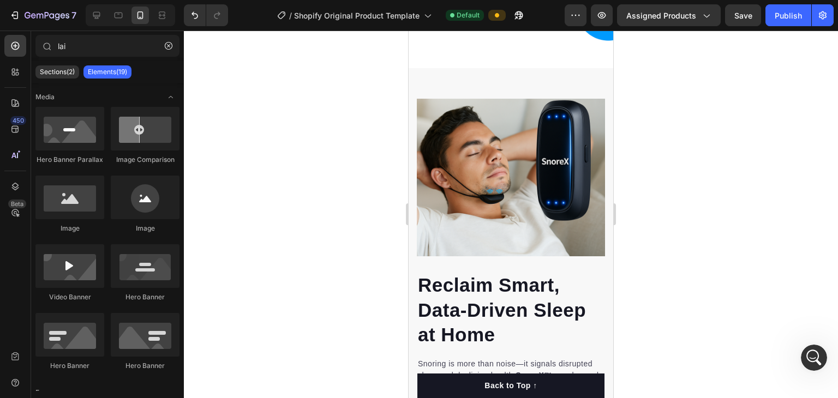
scroll to position [1468, 0]
